Goal: Transaction & Acquisition: Book appointment/travel/reservation

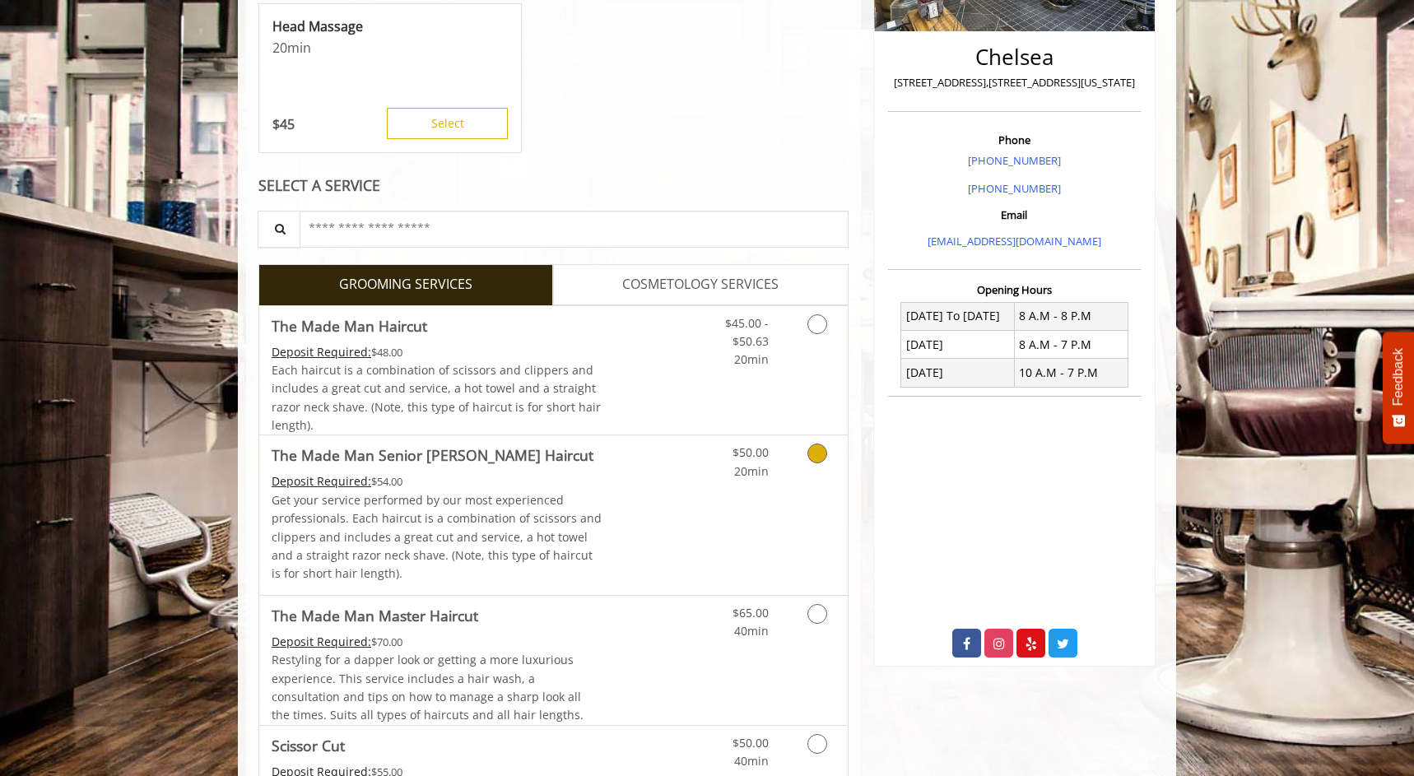
scroll to position [358, 1]
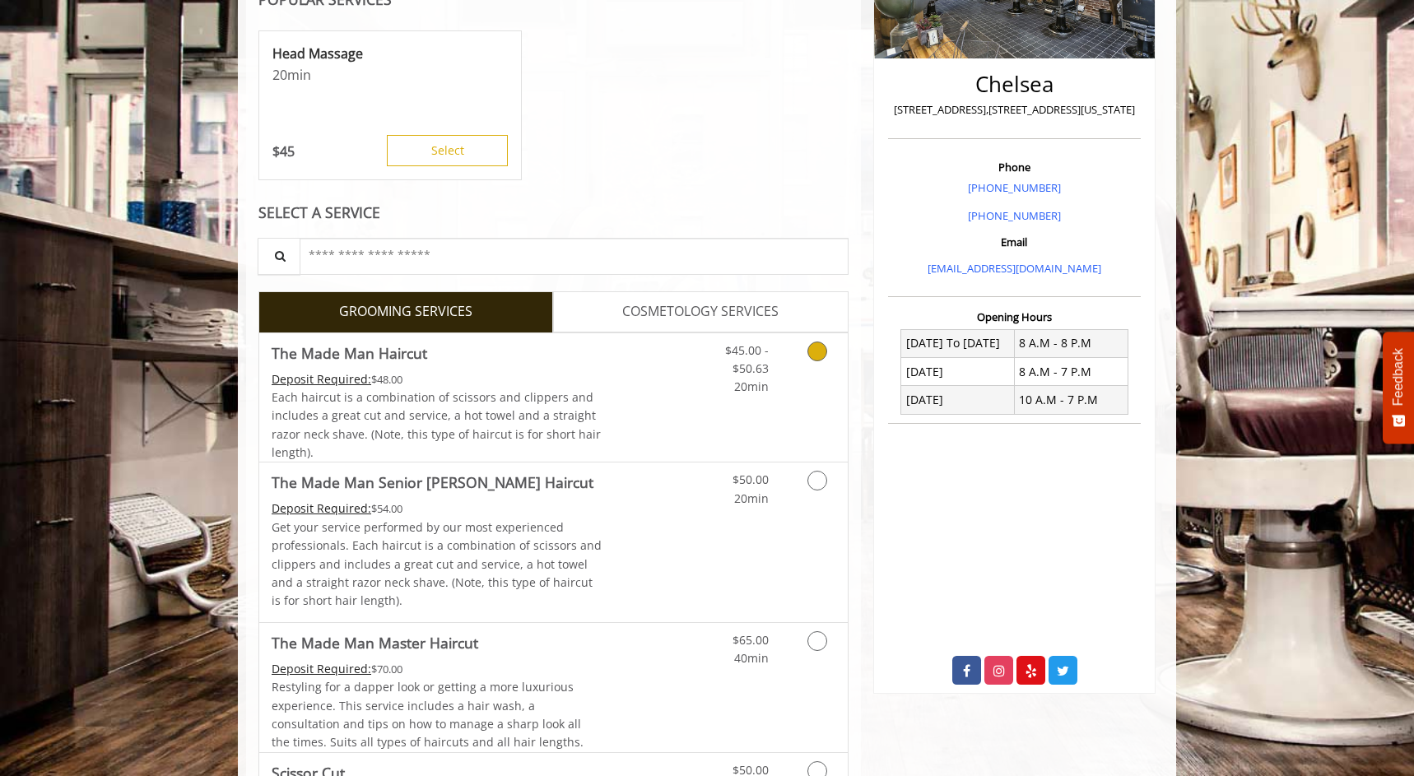
click at [659, 408] on link "Discounted Price" at bounding box center [652, 397] width 98 height 129
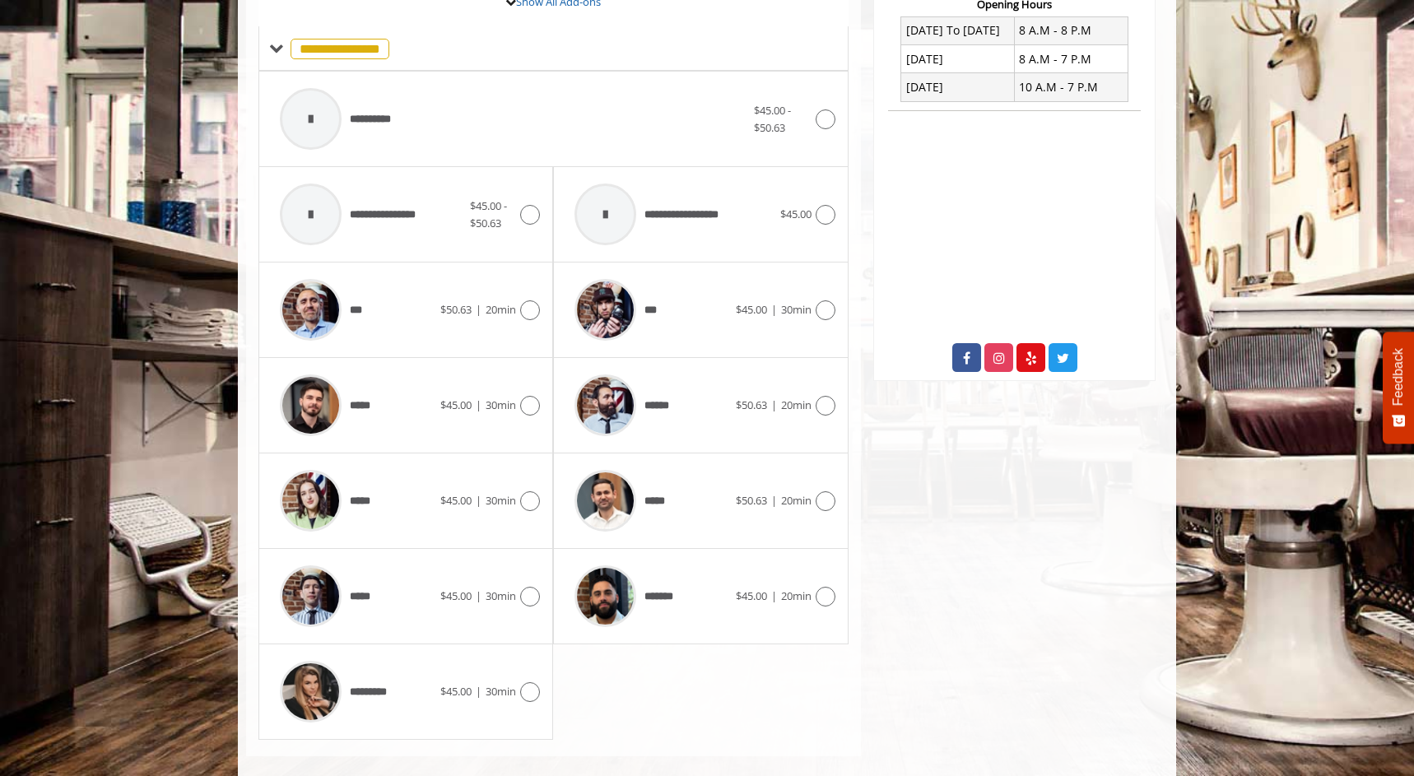
scroll to position [661, 0]
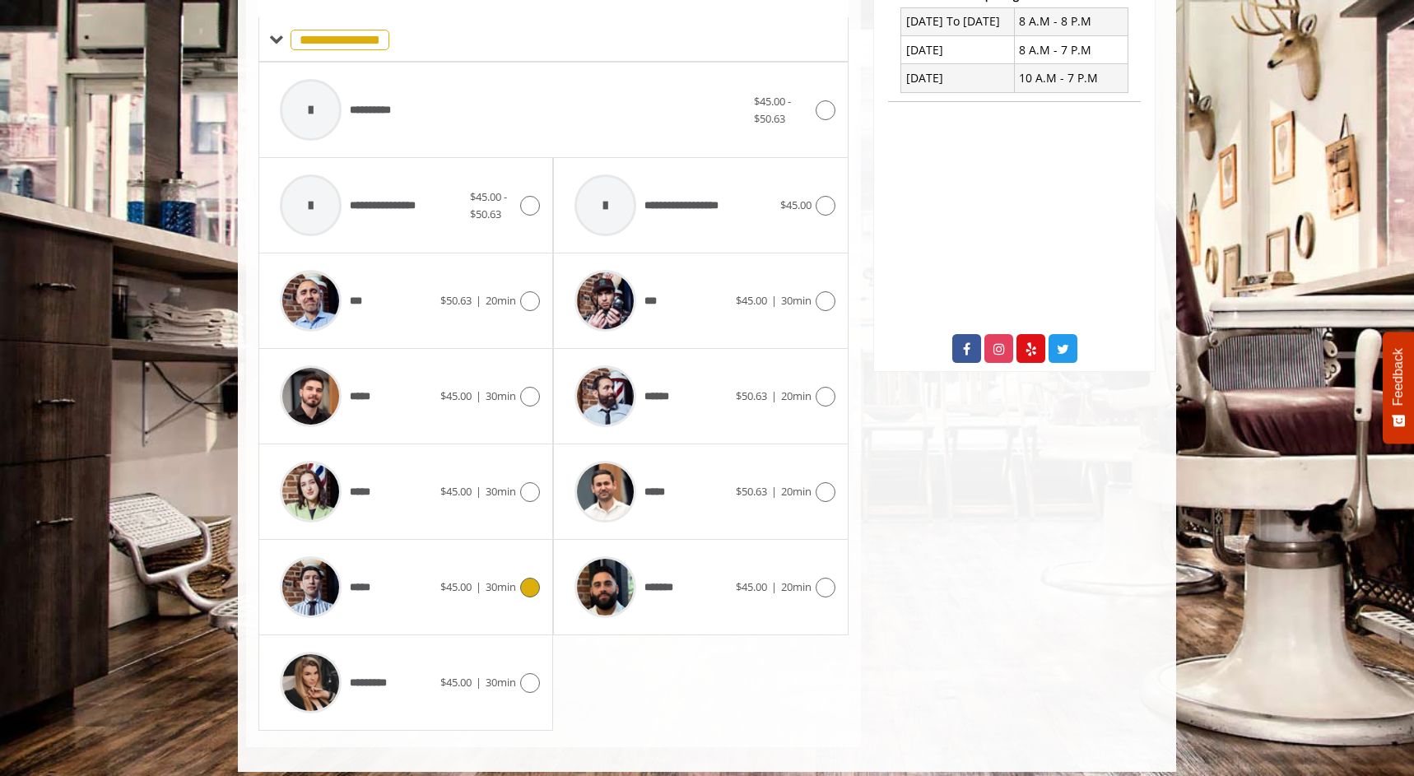
click at [481, 580] on span "|" at bounding box center [479, 587] width 6 height 15
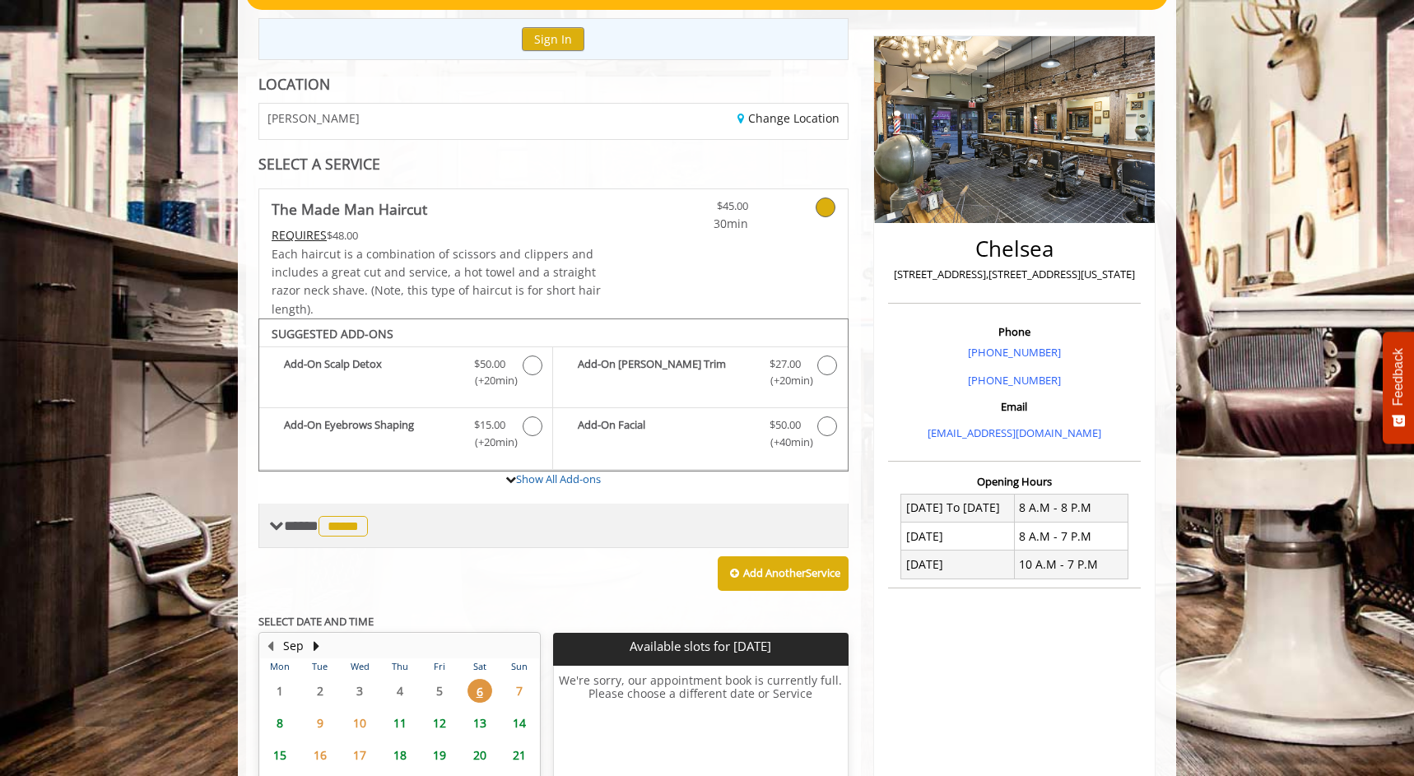
scroll to position [345, 0]
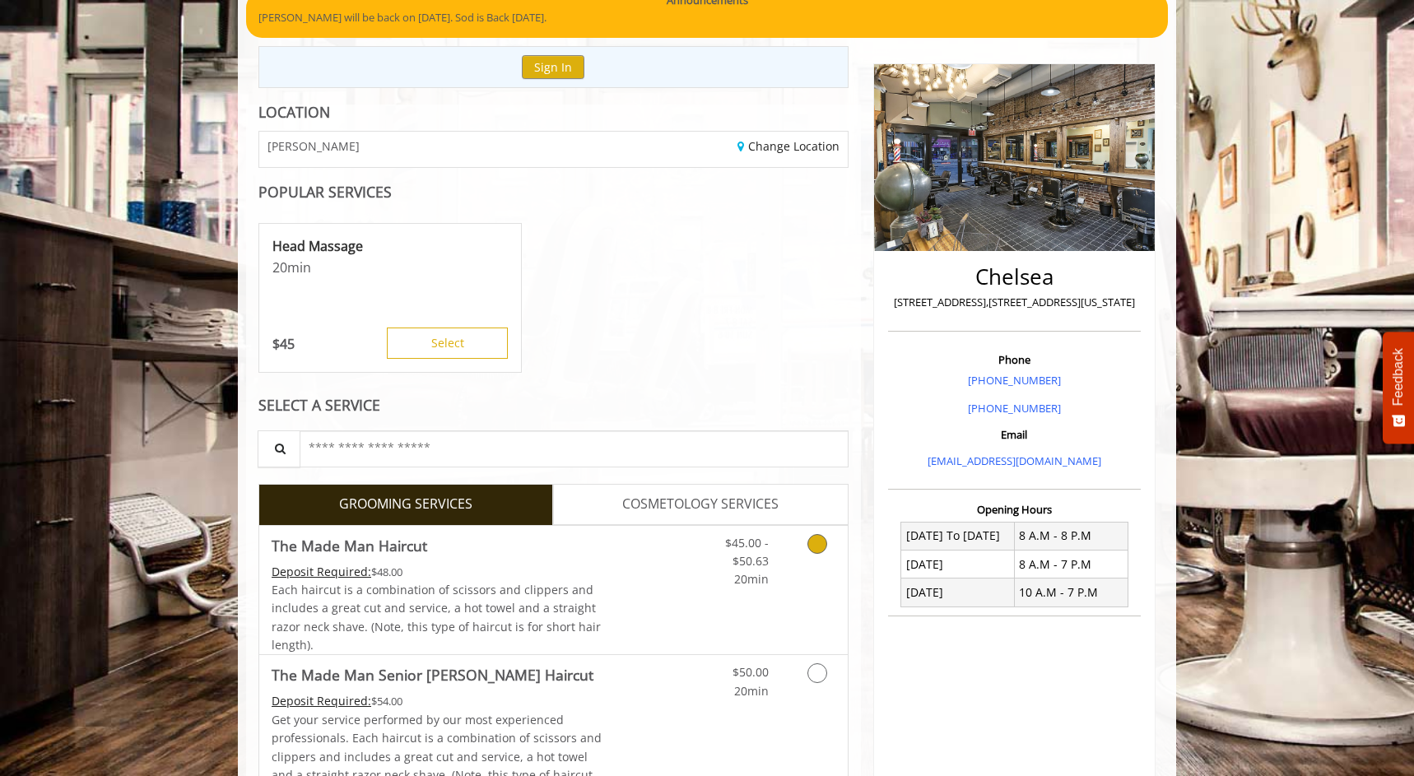
click at [687, 608] on link "Discounted Price" at bounding box center [652, 590] width 98 height 129
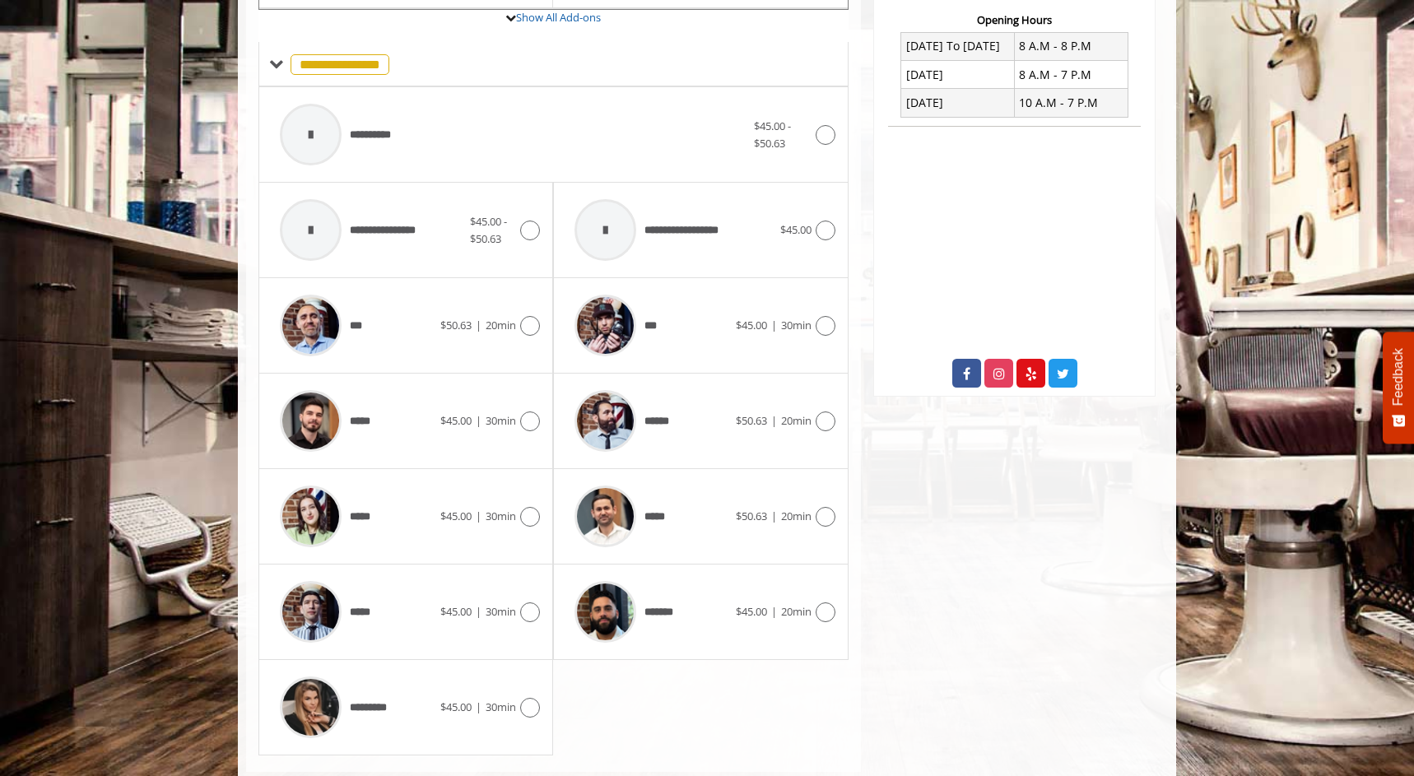
scroll to position [637, 0]
click at [734, 428] on div "****** $50.63 | 20min" at bounding box center [700, 420] width 268 height 78
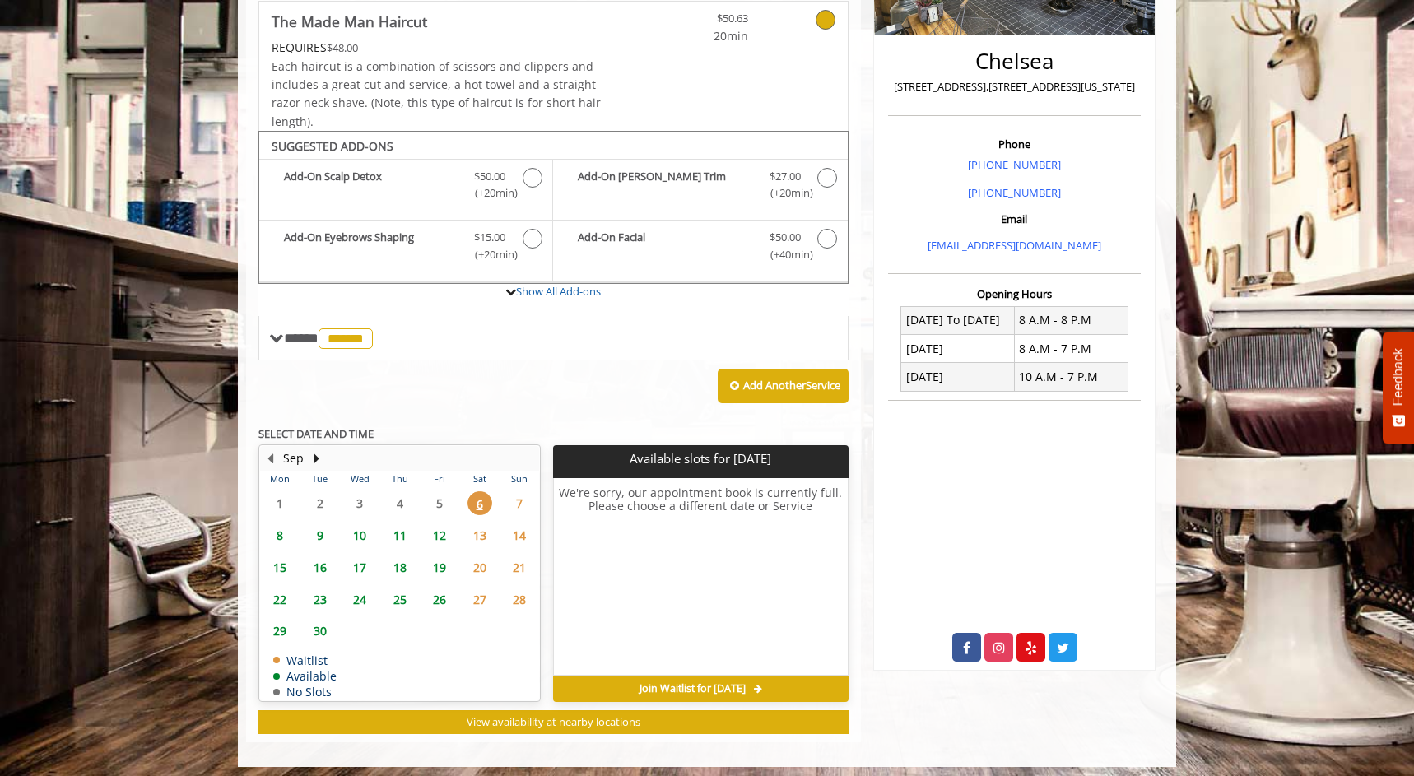
scroll to position [361, 0]
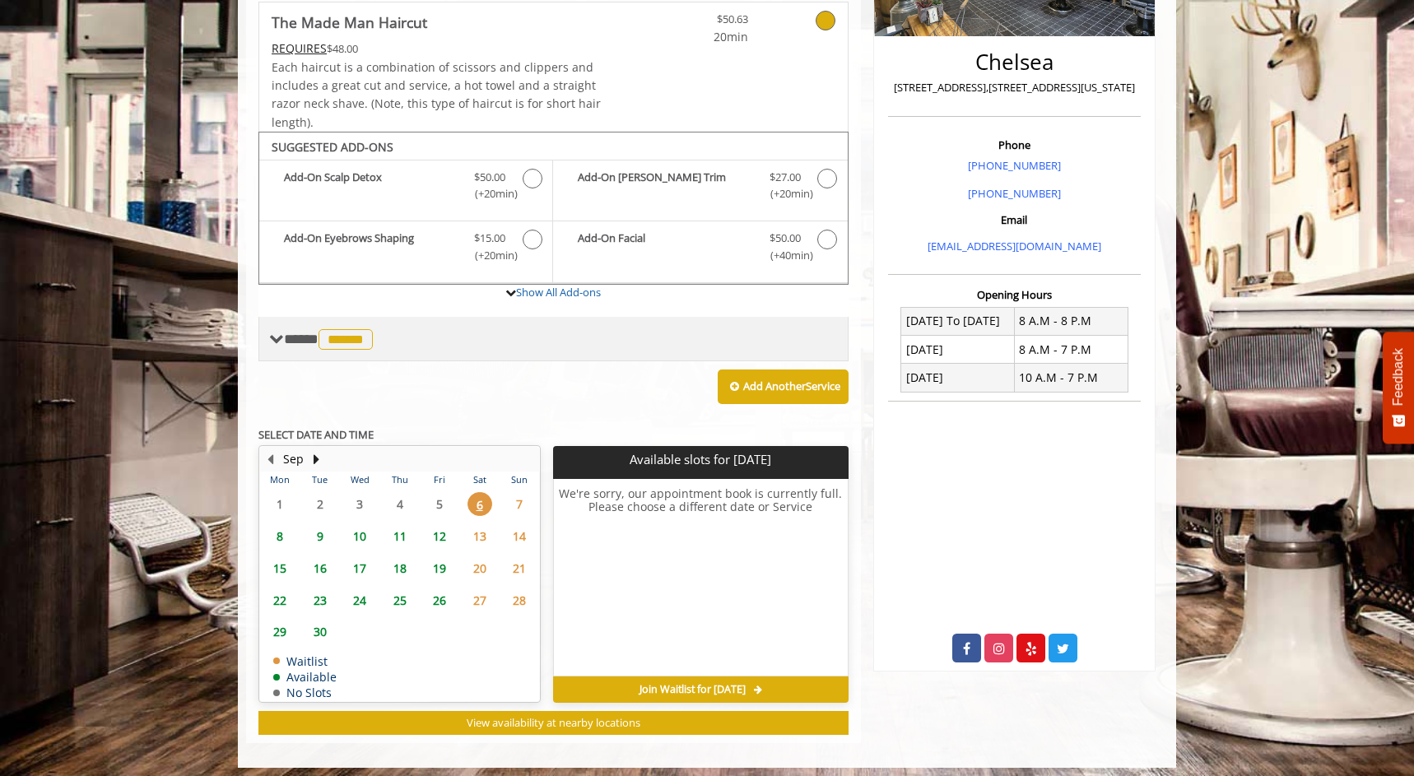
click at [296, 332] on span "**** ****** ********" at bounding box center [330, 339] width 93 height 15
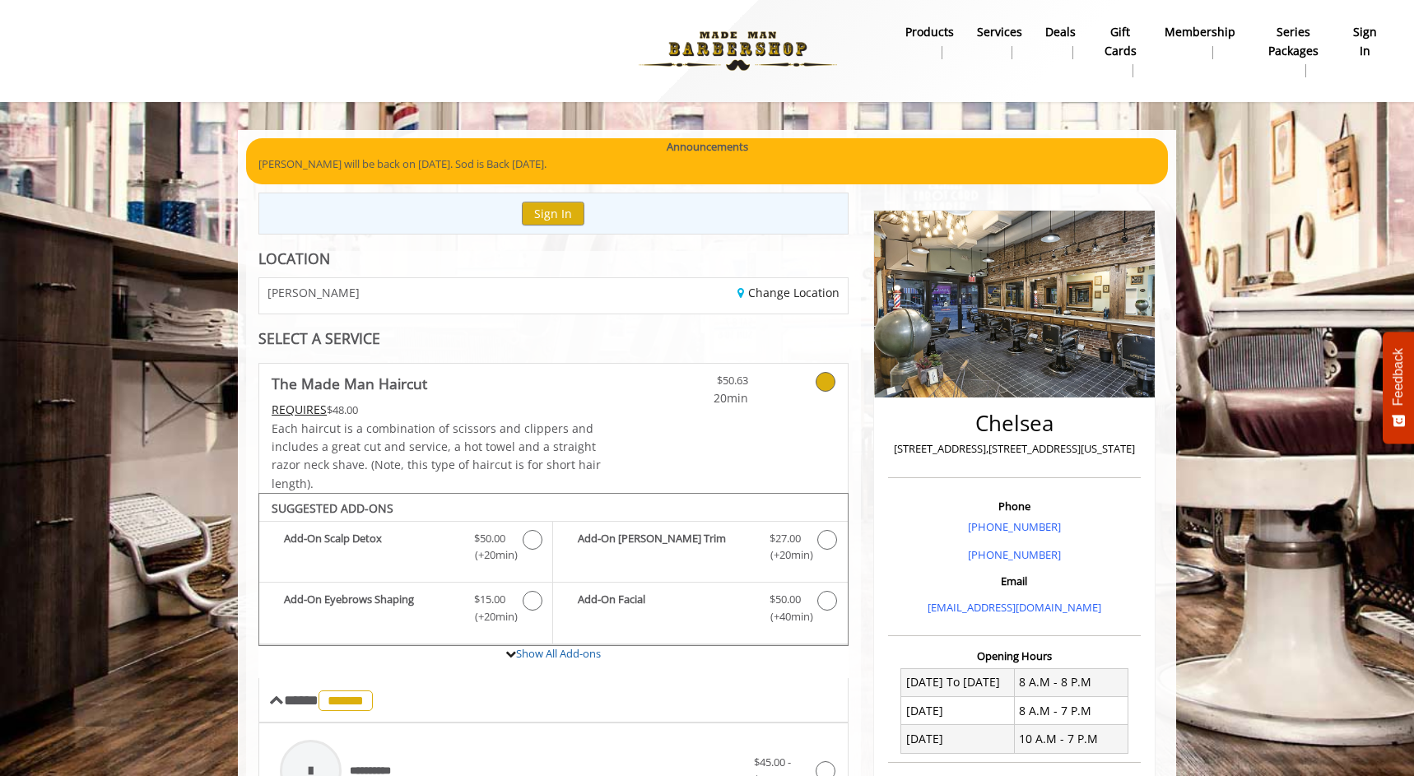
scroll to position [0, 0]
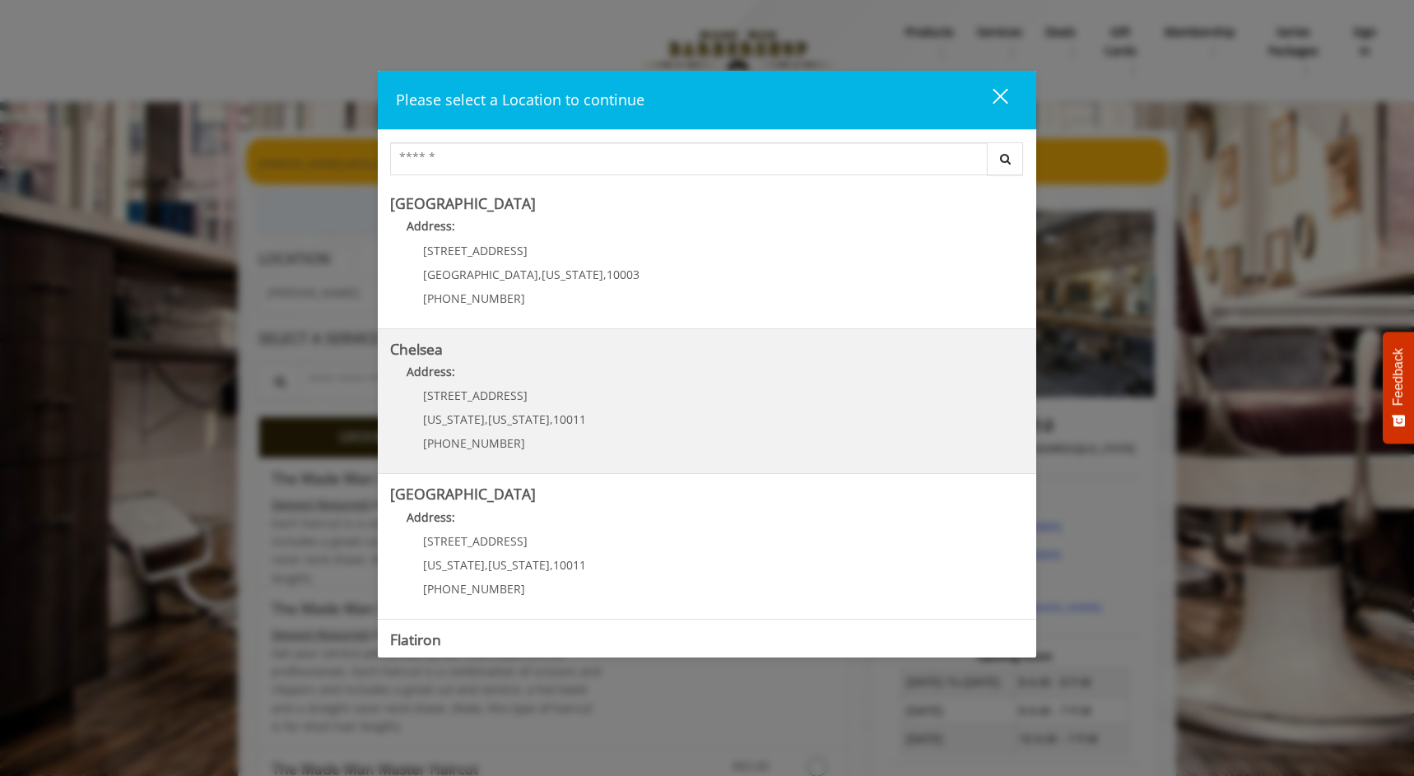
click at [605, 436] on link "Chelsea Address: 169/170 W 23rd St New York , New York , 10011 (917) 639-3902" at bounding box center [707, 402] width 634 height 120
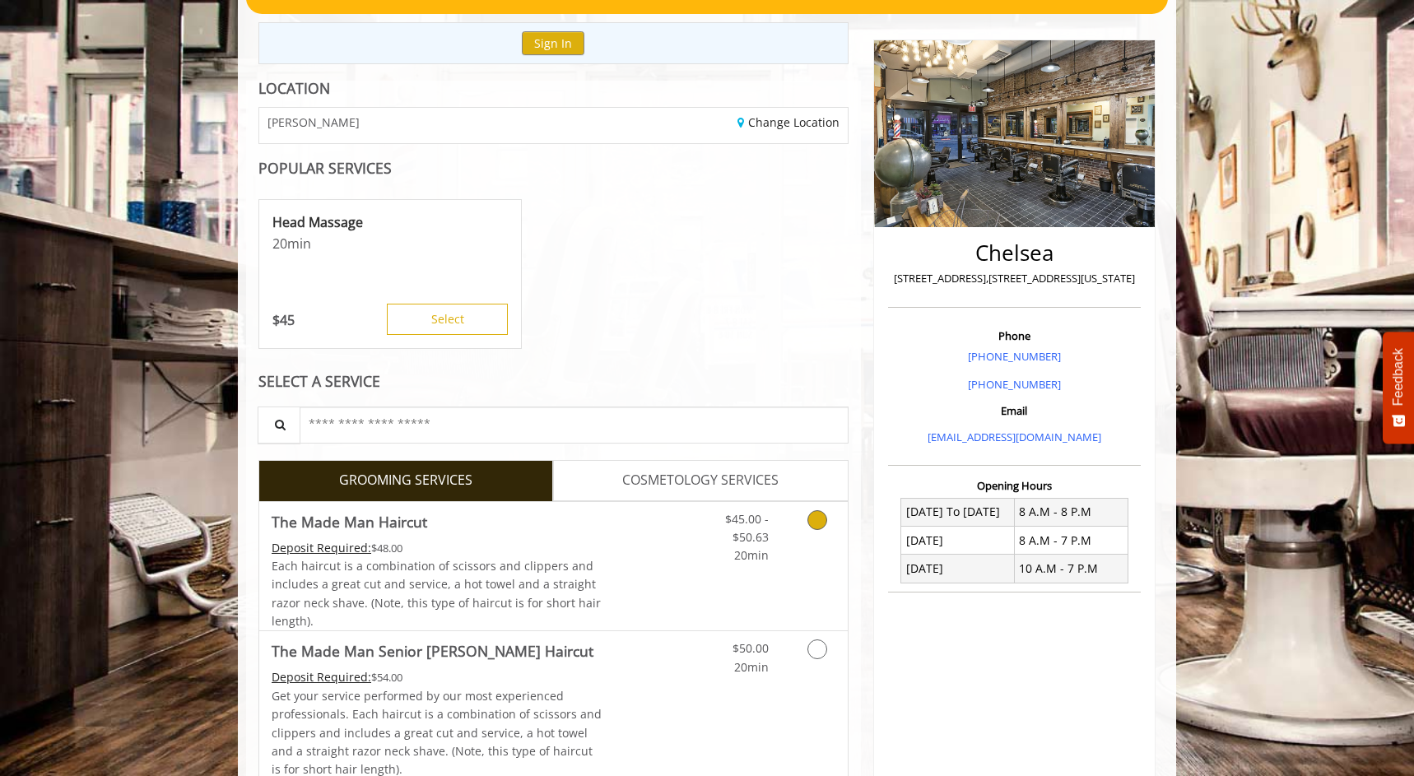
scroll to position [187, 0]
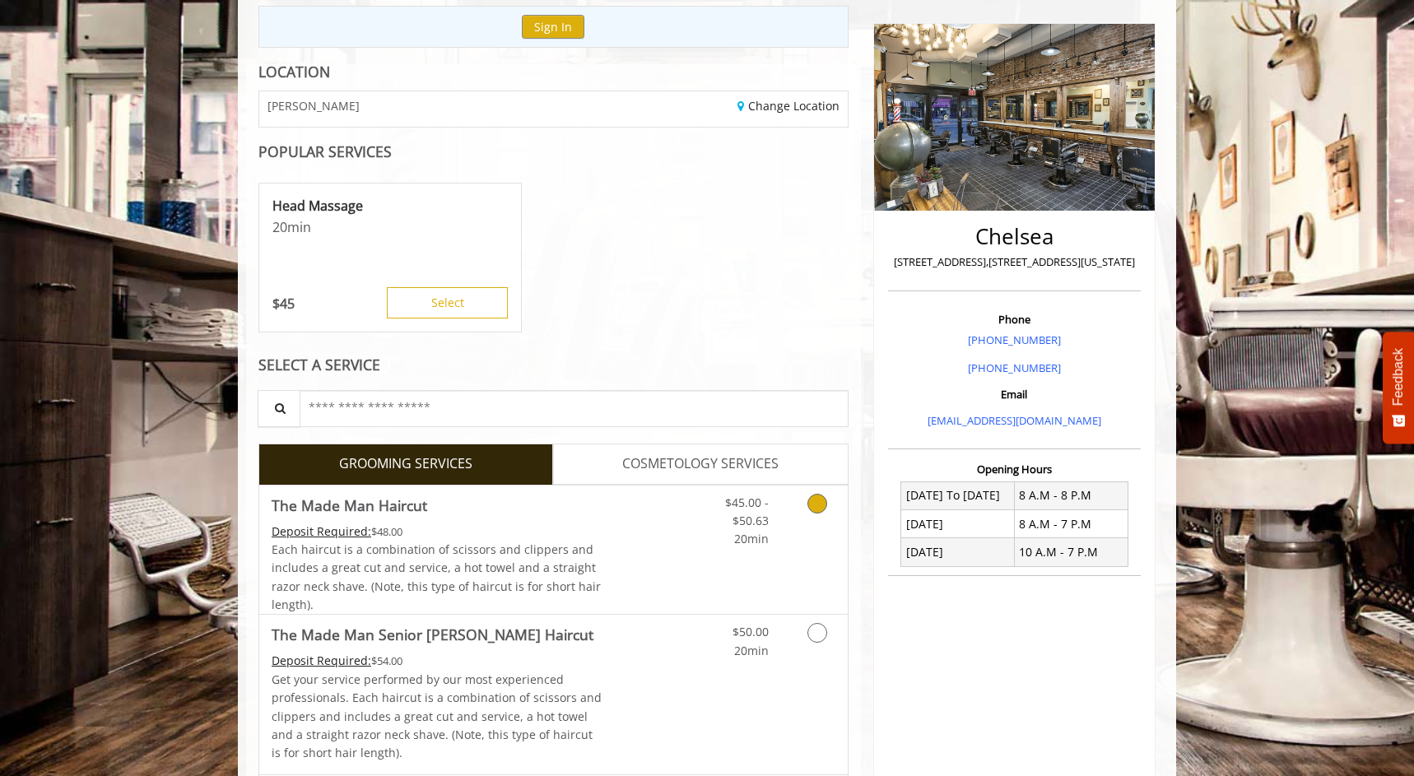
click at [656, 585] on link "Discounted Price" at bounding box center [652, 550] width 98 height 129
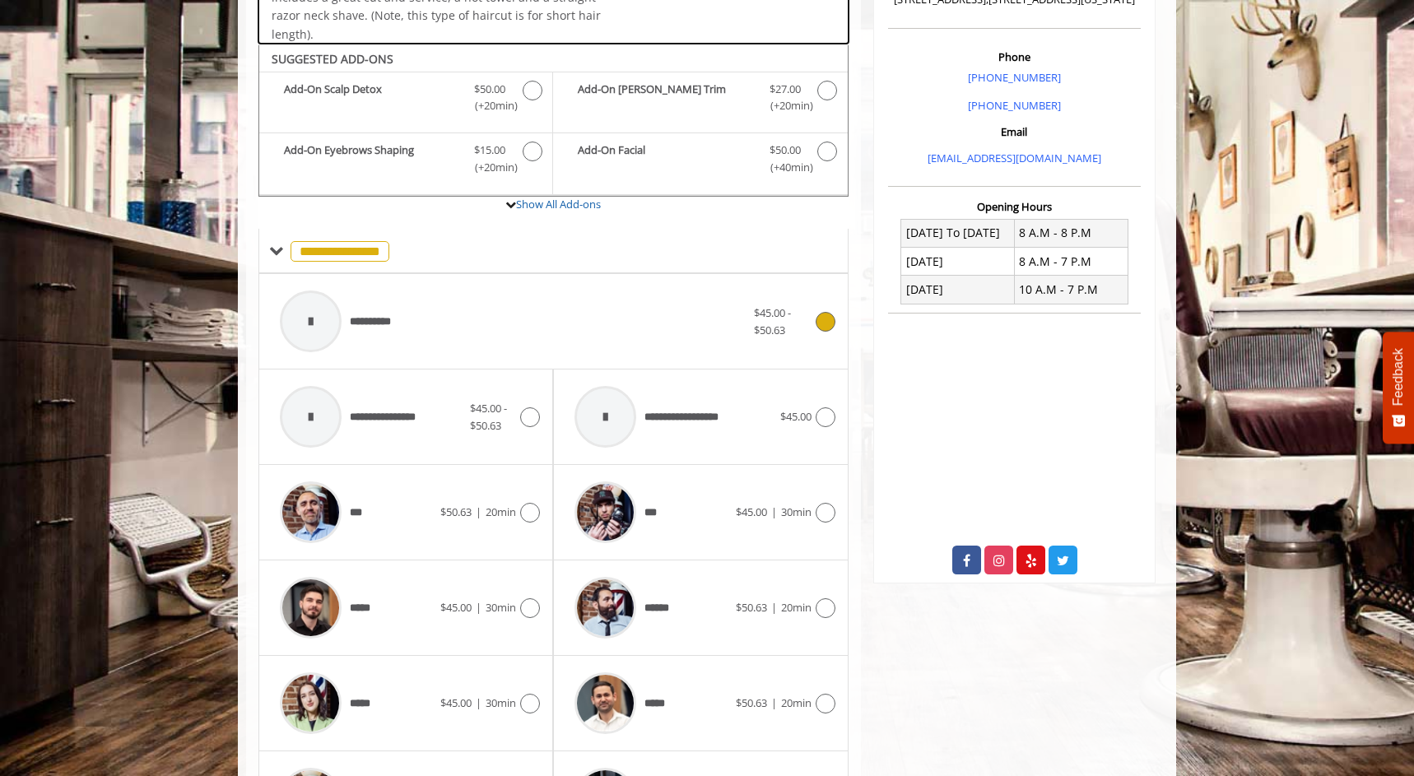
scroll to position [455, 0]
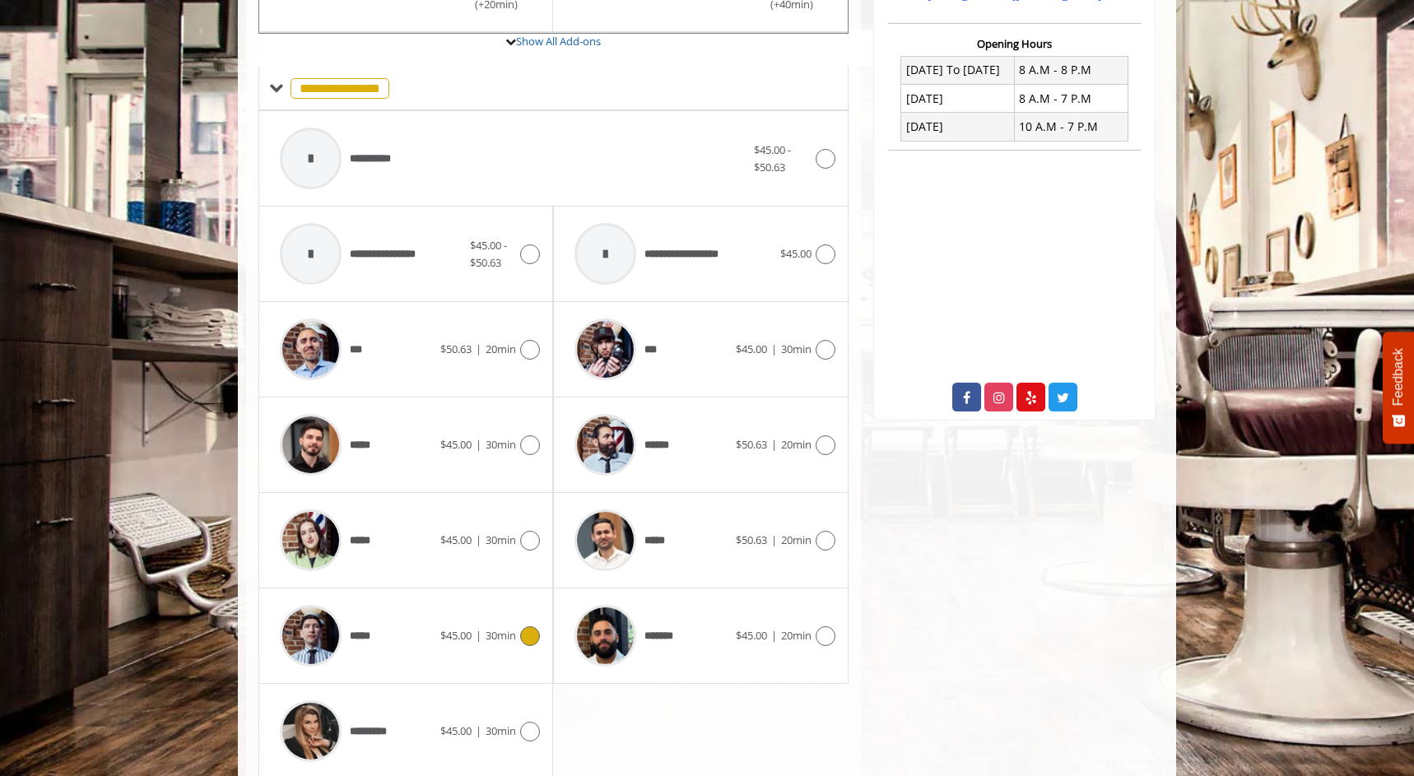
click at [482, 627] on span "$45.00 | 30min" at bounding box center [478, 635] width 76 height 17
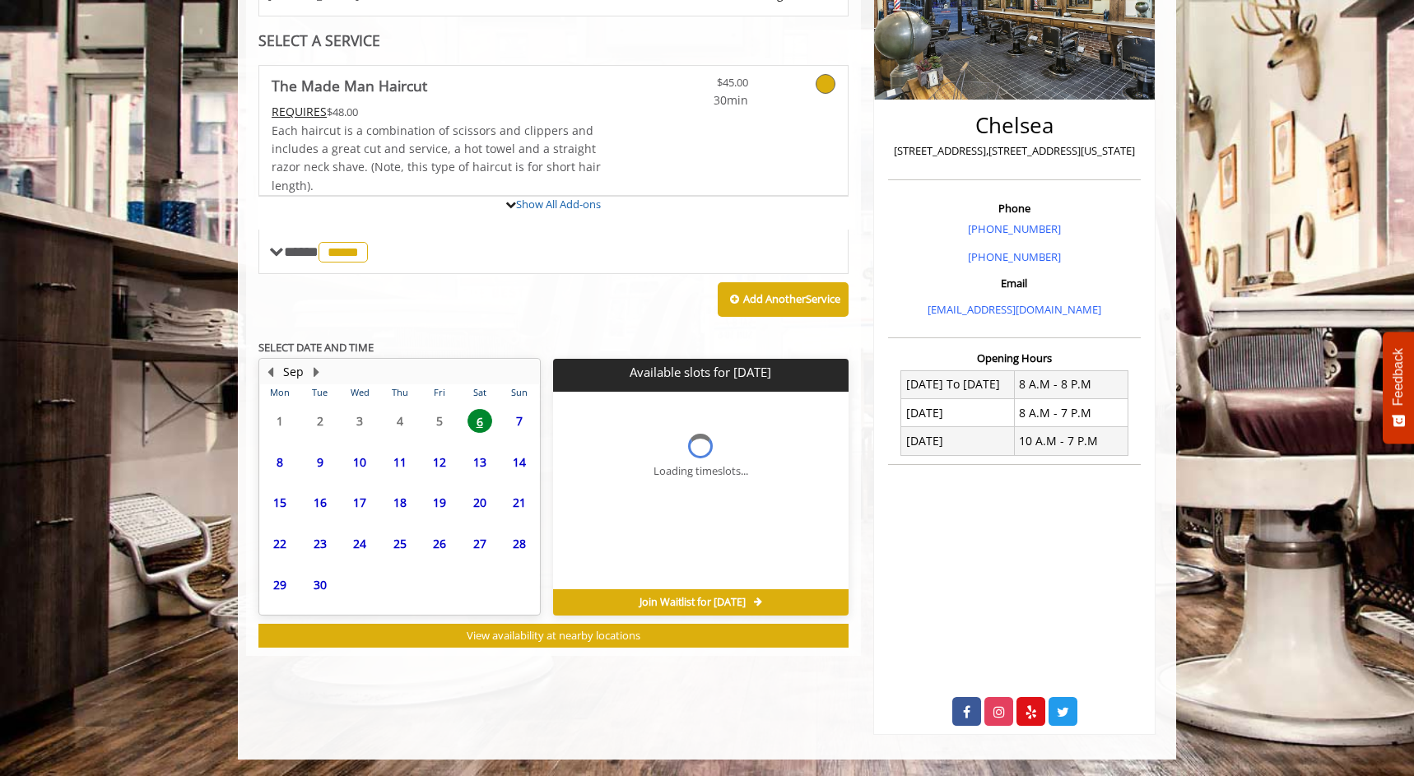
scroll to position [291, 0]
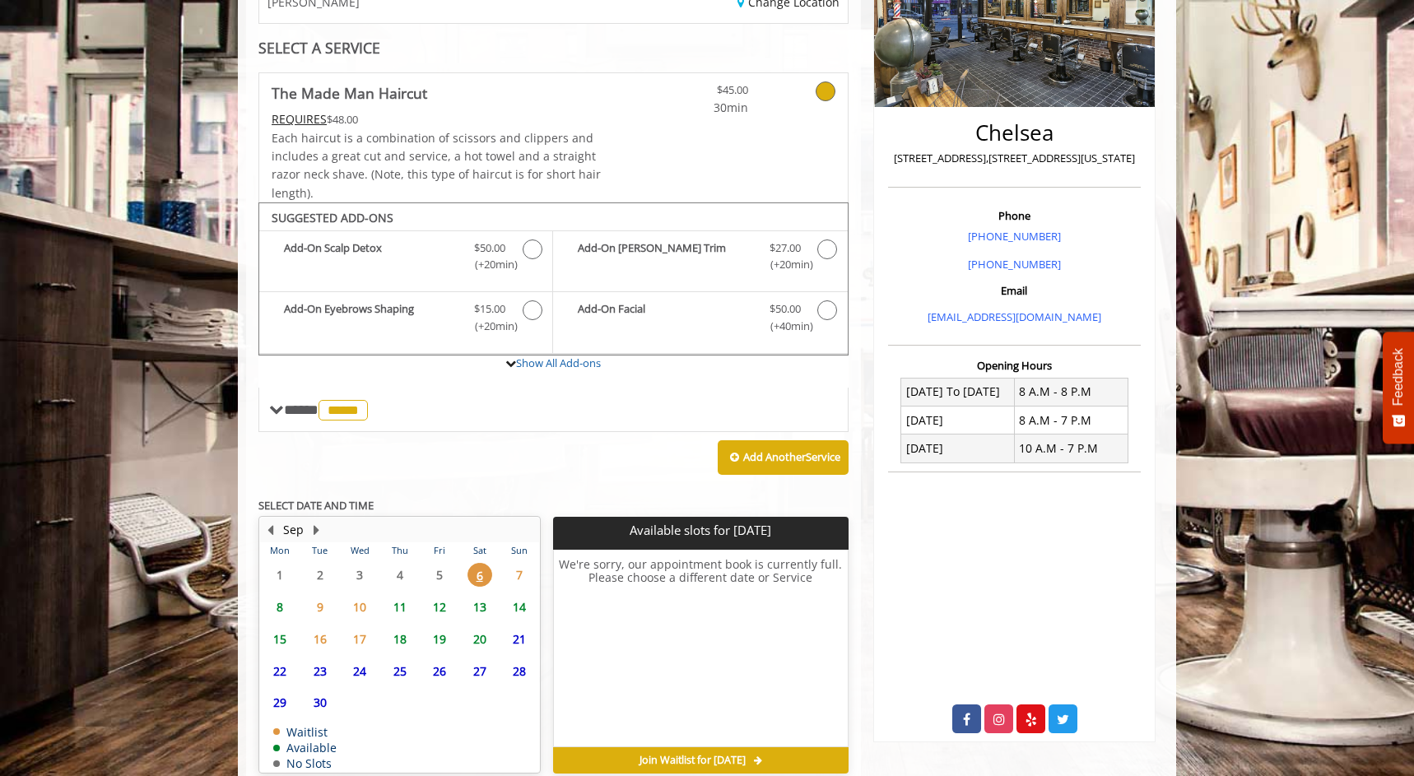
click at [283, 607] on span "8" at bounding box center [280, 607] width 25 height 24
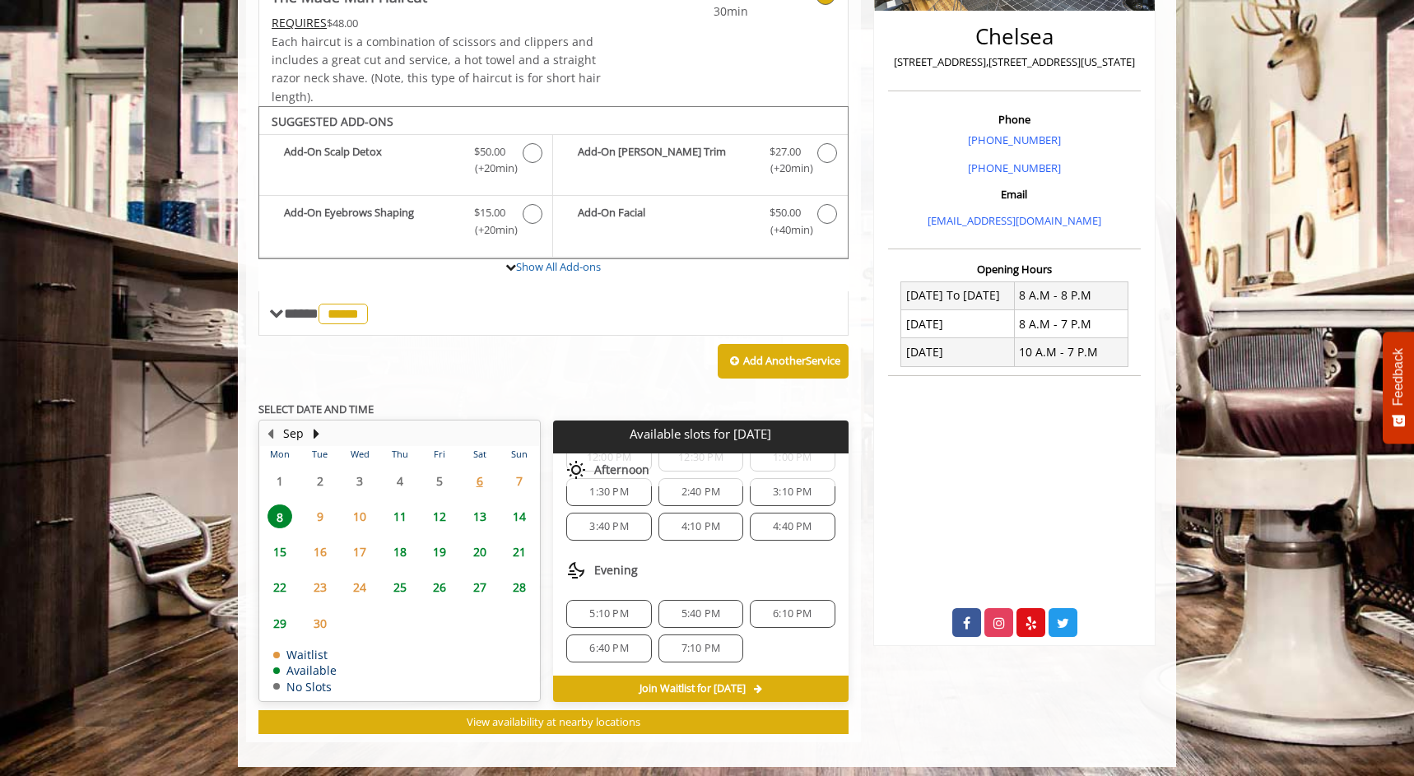
scroll to position [386, 0]
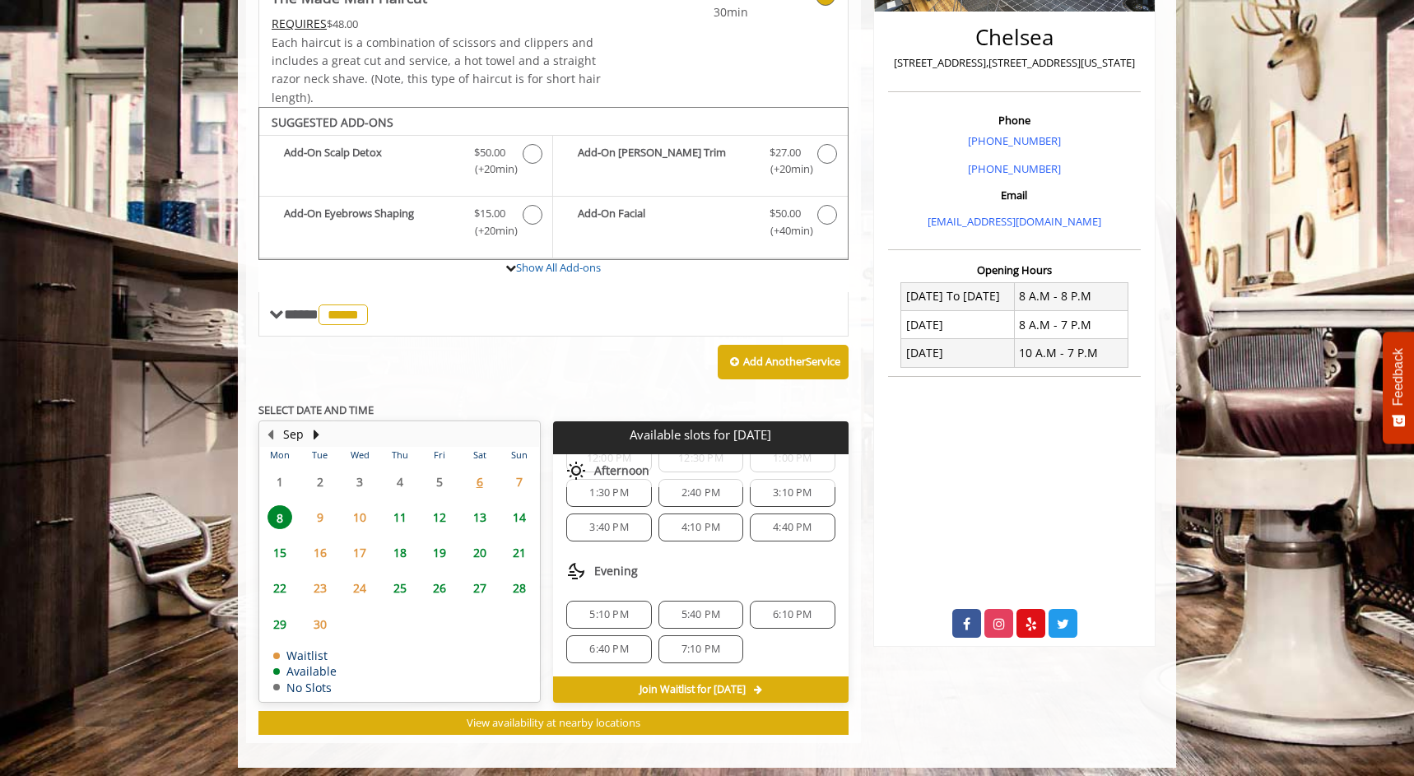
click at [773, 609] on span "6:10 PM" at bounding box center [792, 614] width 39 height 13
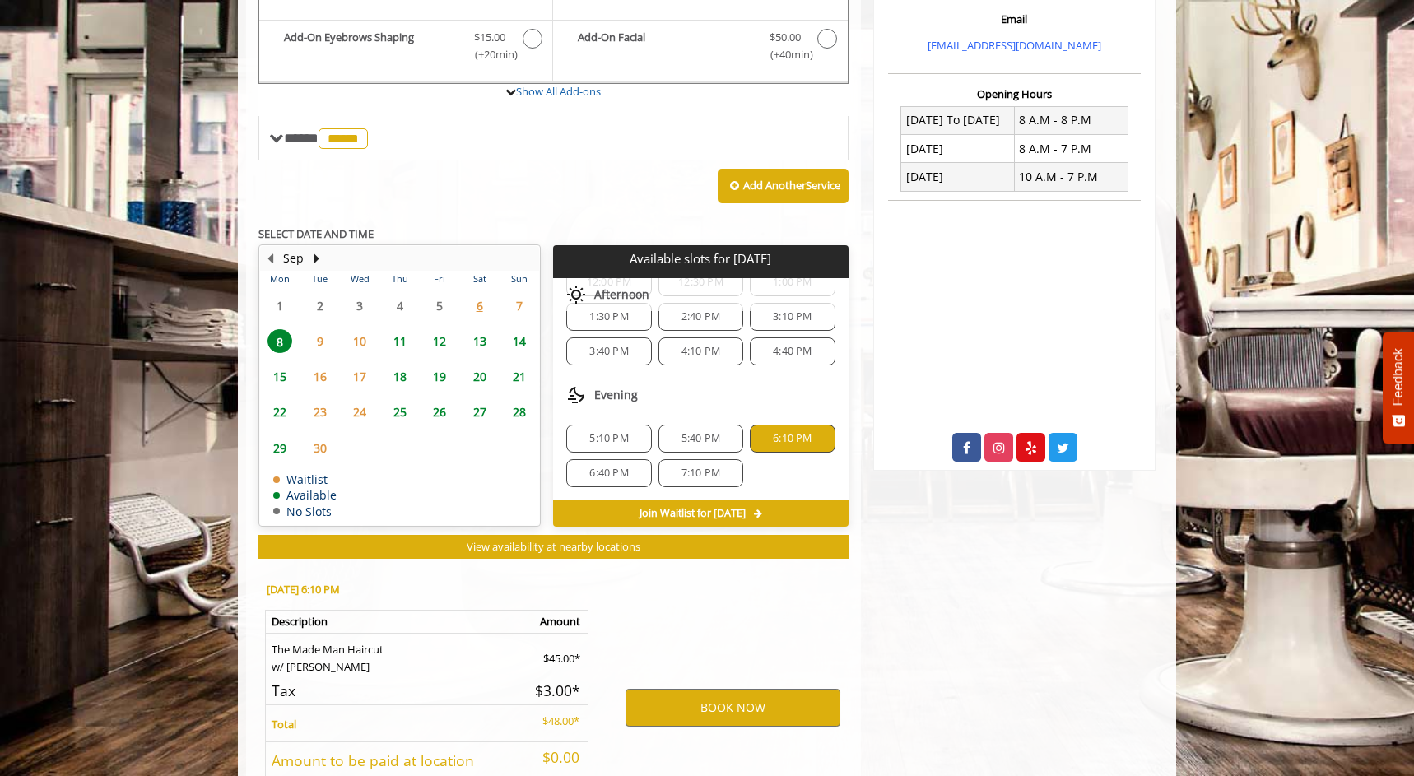
scroll to position [679, 0]
